Goal: Transaction & Acquisition: Purchase product/service

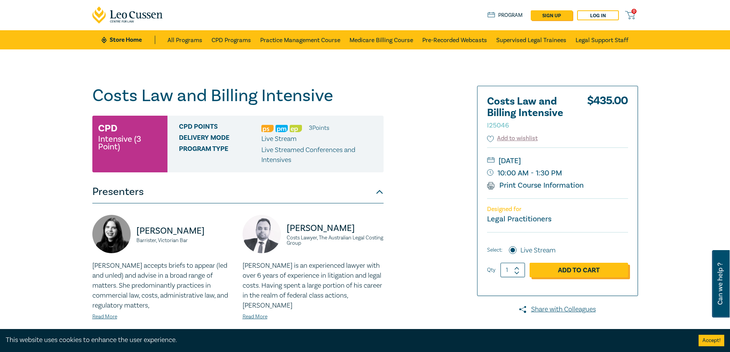
click at [582, 267] on link "Add to Cart" at bounding box center [578, 270] width 98 height 15
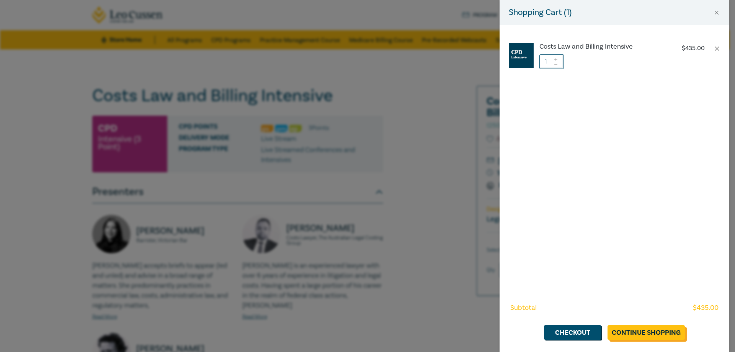
click at [660, 337] on link "Continue Shopping" at bounding box center [646, 332] width 77 height 15
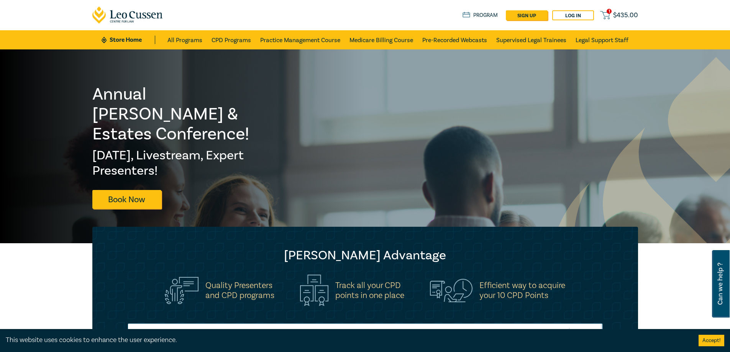
click at [629, 15] on span "$ 435.00" at bounding box center [625, 15] width 25 height 8
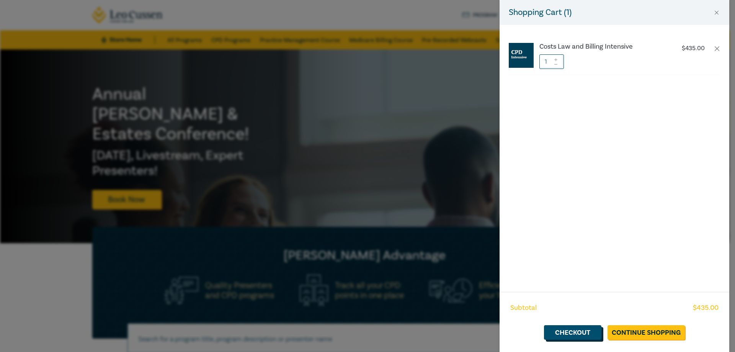
click at [574, 333] on link "Checkout" at bounding box center [572, 332] width 57 height 15
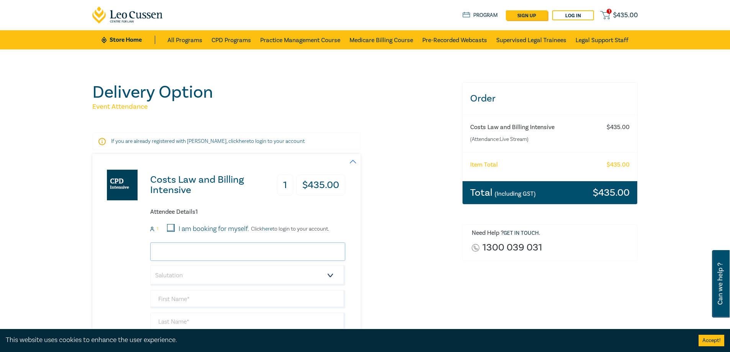
click at [190, 255] on input "email" at bounding box center [247, 251] width 195 height 18
drag, startPoint x: 119, startPoint y: 260, endPoint x: 129, endPoint y: 279, distance: 20.9
click at [119, 260] on div "Costs Law and Billing Intensive 1 $ 435.00 Attendee Details 1 1 I am booking fo…" at bounding box center [218, 285] width 253 height 262
click at [183, 247] on input "email" at bounding box center [247, 251] width 195 height 18
drag, startPoint x: 114, startPoint y: 298, endPoint x: 114, endPoint y: 302, distance: 4.2
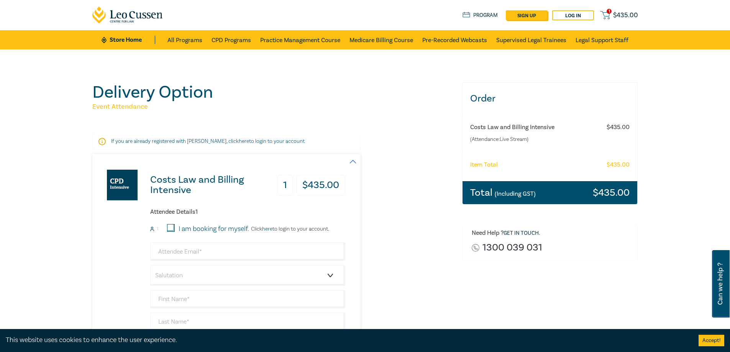
click at [114, 298] on div "Costs Law and Billing Intensive 1 $ 435.00 Attendee Details 1 1 I am booking fo…" at bounding box center [218, 285] width 253 height 262
